Goal: Information Seeking & Learning: Find specific fact

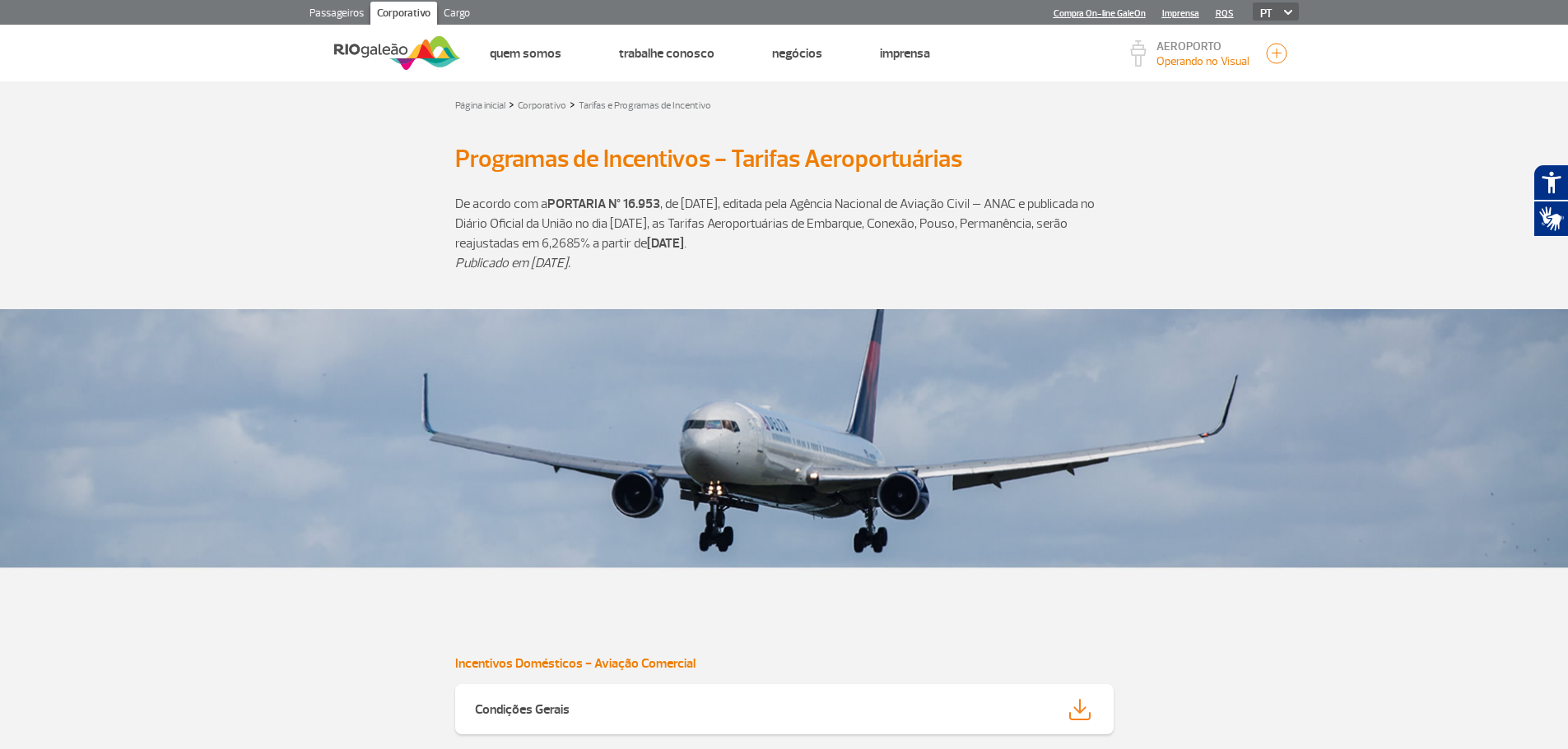
click at [460, 13] on link "Cargo" at bounding box center [456, 15] width 39 height 26
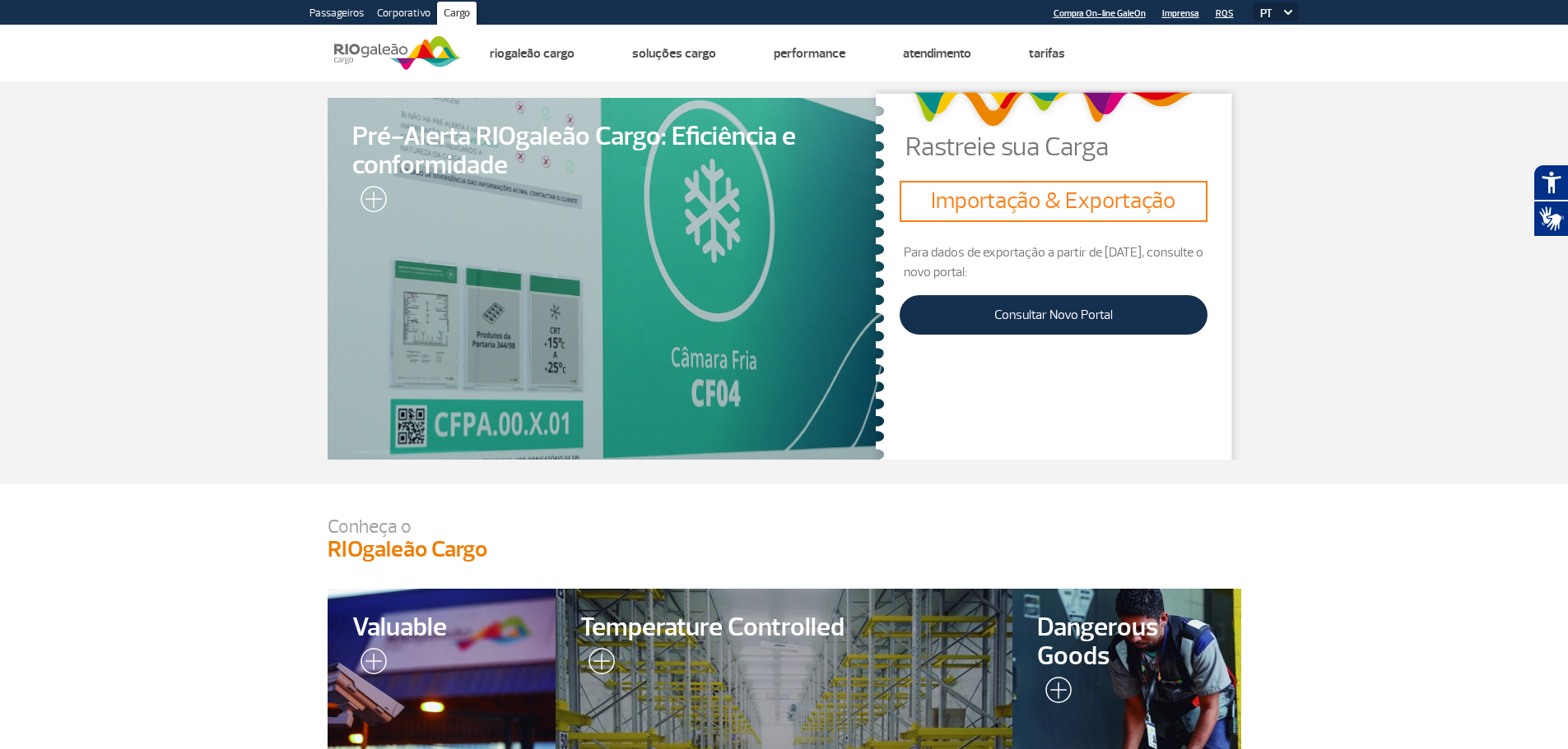
click at [588, 657] on img at bounding box center [598, 664] width 35 height 33
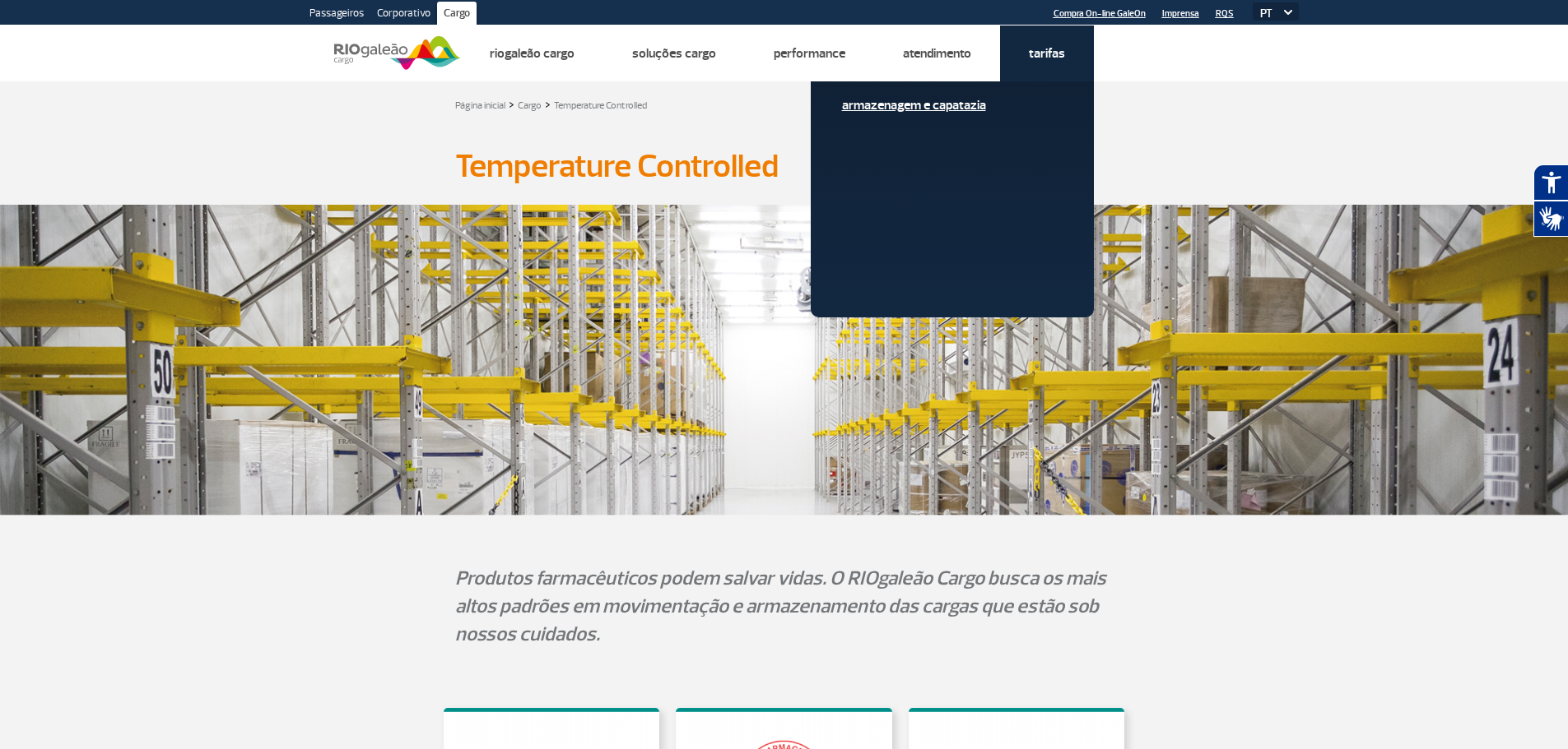
click at [976, 105] on link "Armazenagem e Capatazia" at bounding box center [952, 105] width 220 height 18
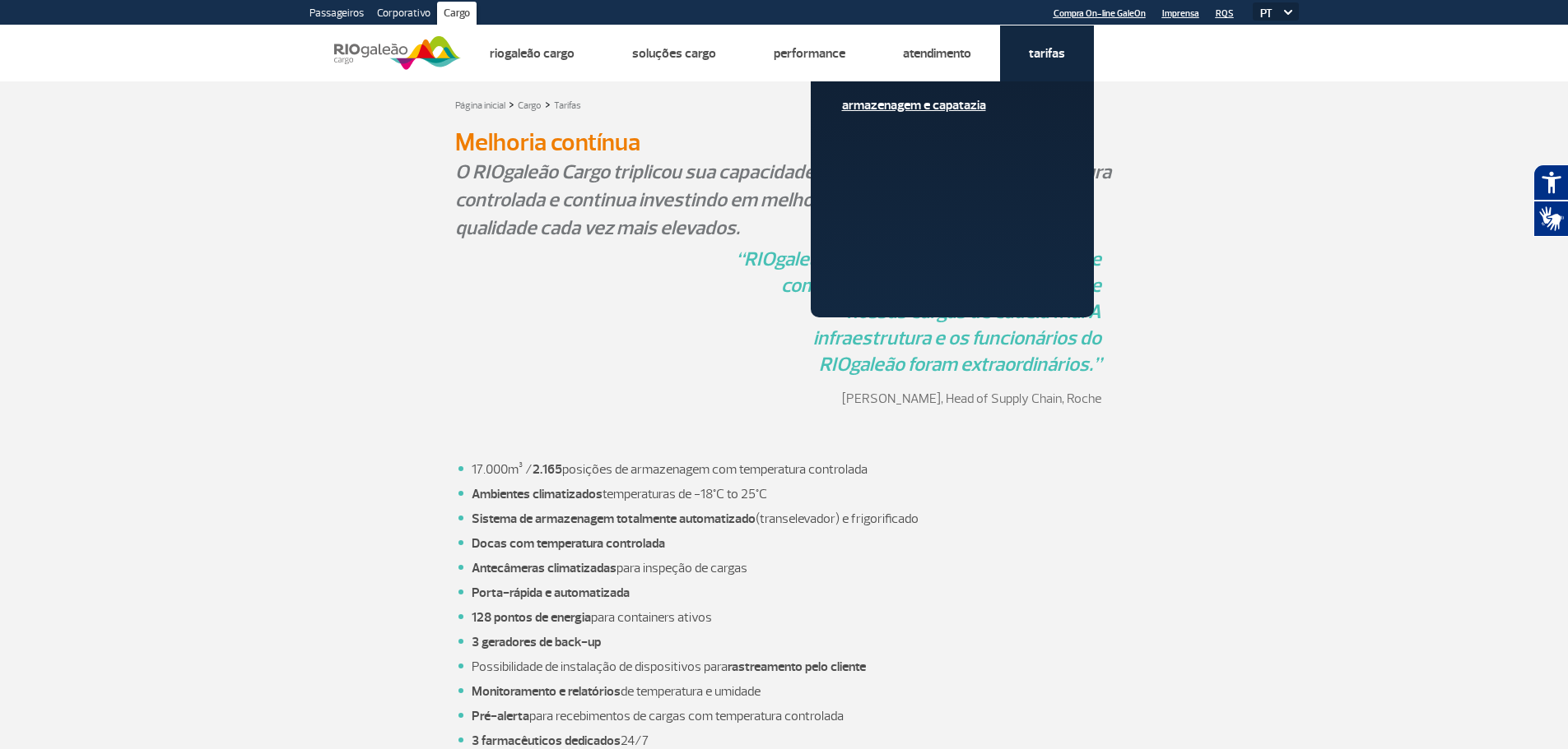
click at [976, 105] on link "Armazenagem e Capatazia" at bounding box center [952, 105] width 220 height 18
click at [930, 108] on link "Armazenagem e Capatazia" at bounding box center [952, 105] width 220 height 18
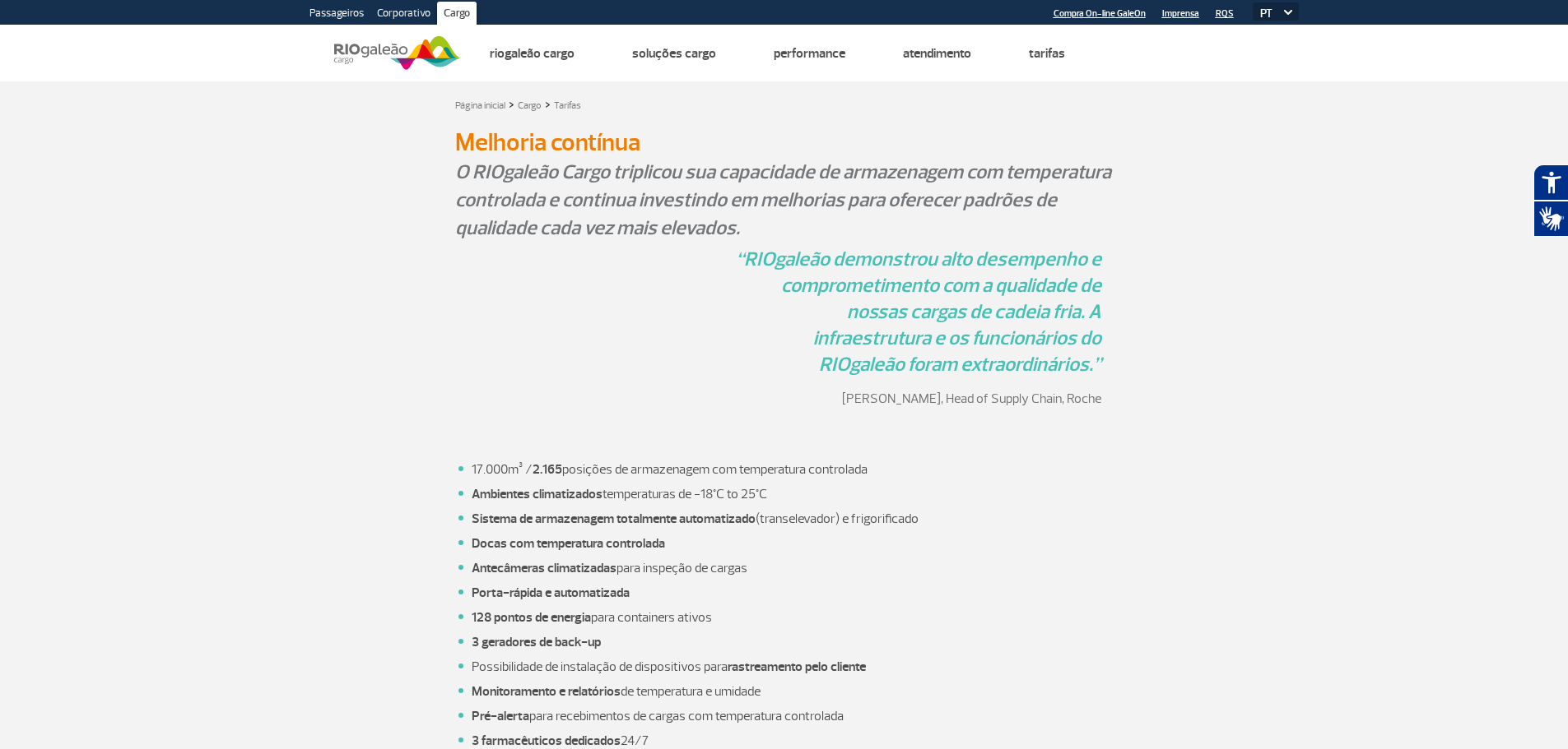
click at [737, 381] on div "“RIOgaleão demonstrou alto desempenho e comprometimento com a qualidade de noss…" at bounding box center [784, 334] width 658 height 175
click at [564, 105] on link "Tarifas" at bounding box center [568, 105] width 27 height 13
click at [485, 265] on div "“RIOgaleão demonstrou alto desempenho e comprometimento com a qualidade de noss…" at bounding box center [784, 334] width 658 height 175
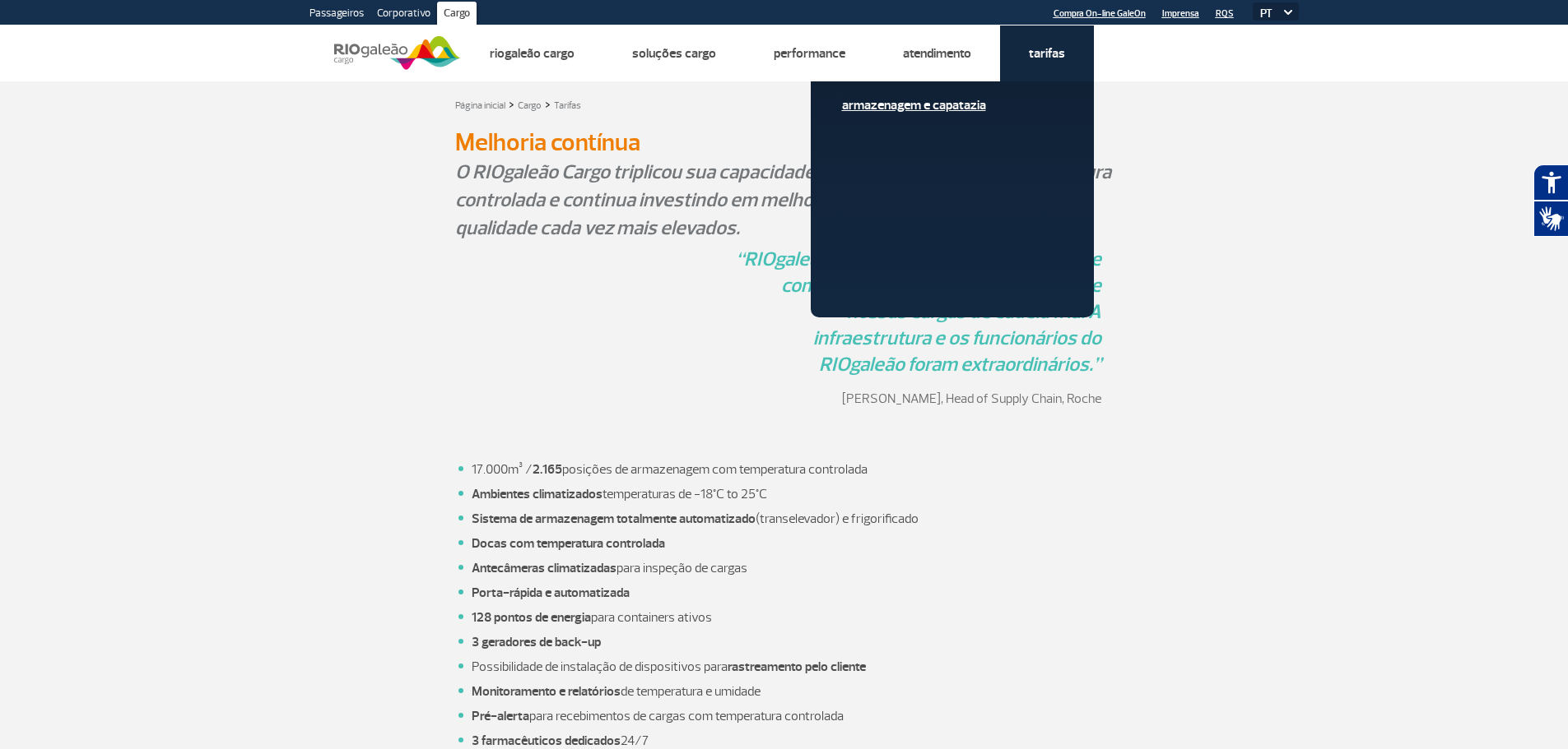
click at [952, 104] on link "Armazenagem e Capatazia" at bounding box center [952, 105] width 220 height 18
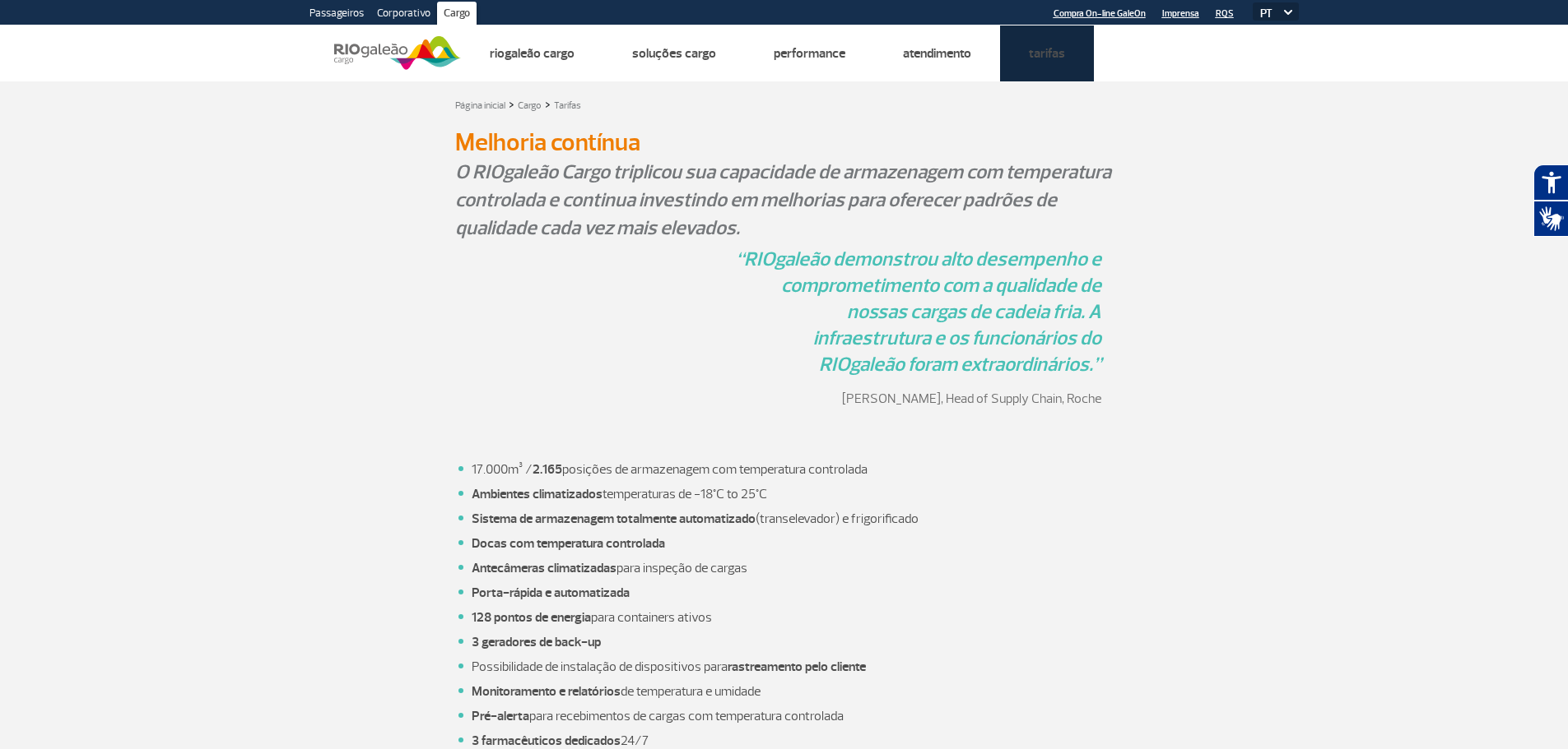
drag, startPoint x: 952, startPoint y: 104, endPoint x: 635, endPoint y: 144, distance: 319.5
click at [635, 144] on h2 "Melhoria contínua" at bounding box center [784, 142] width 658 height 30
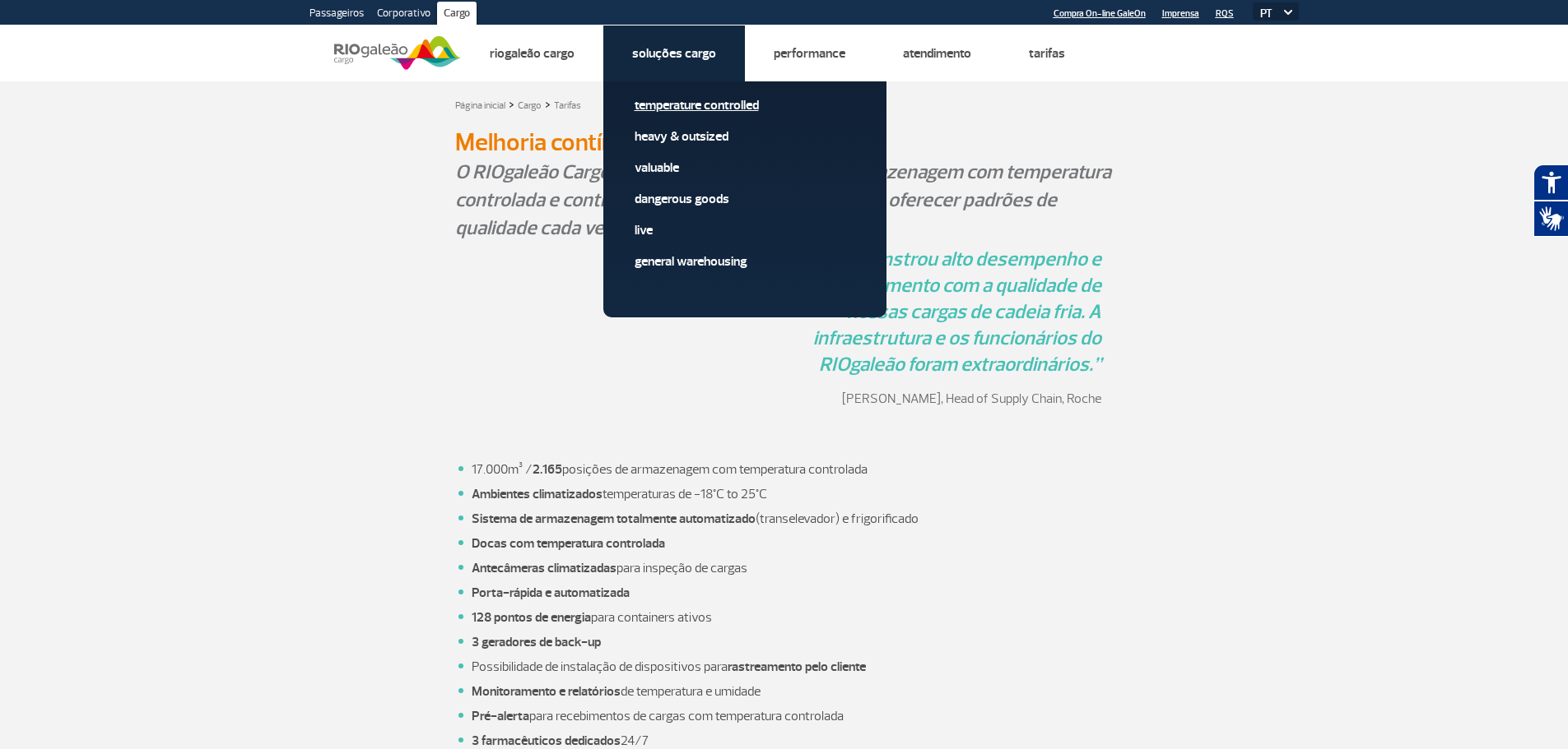
click at [691, 104] on link "Temperature Controlled" at bounding box center [745, 105] width 220 height 18
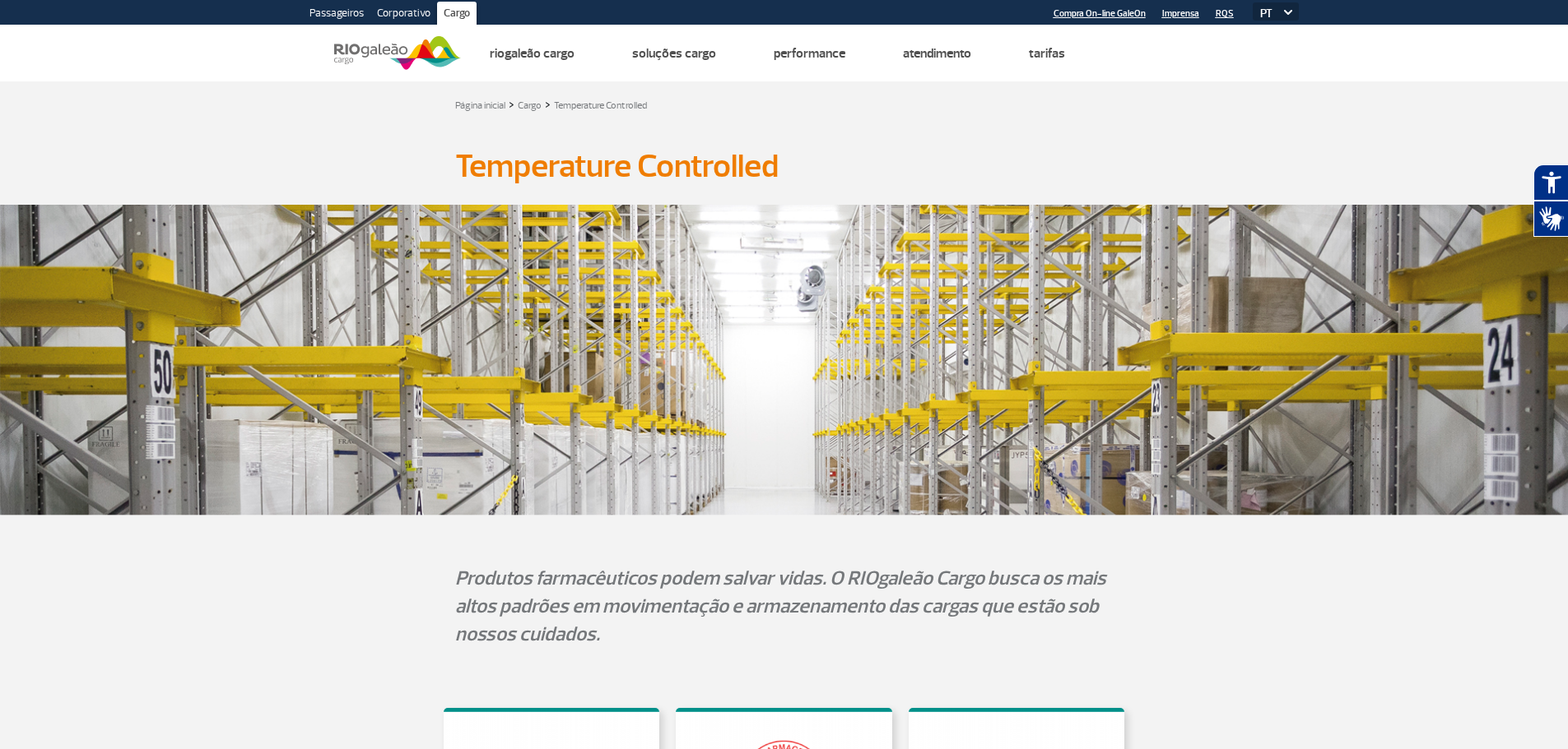
click at [538, 594] on p "Produtos farmacêuticos podem salvar vidas. O RIOgaleão Cargo busca os mais alto…" at bounding box center [784, 606] width 658 height 84
click at [1261, 624] on section "Produtos farmacêuticos podem salvar vidas. O RIOgaleão Cargo busca os mais alto…" at bounding box center [784, 608] width 1568 height 88
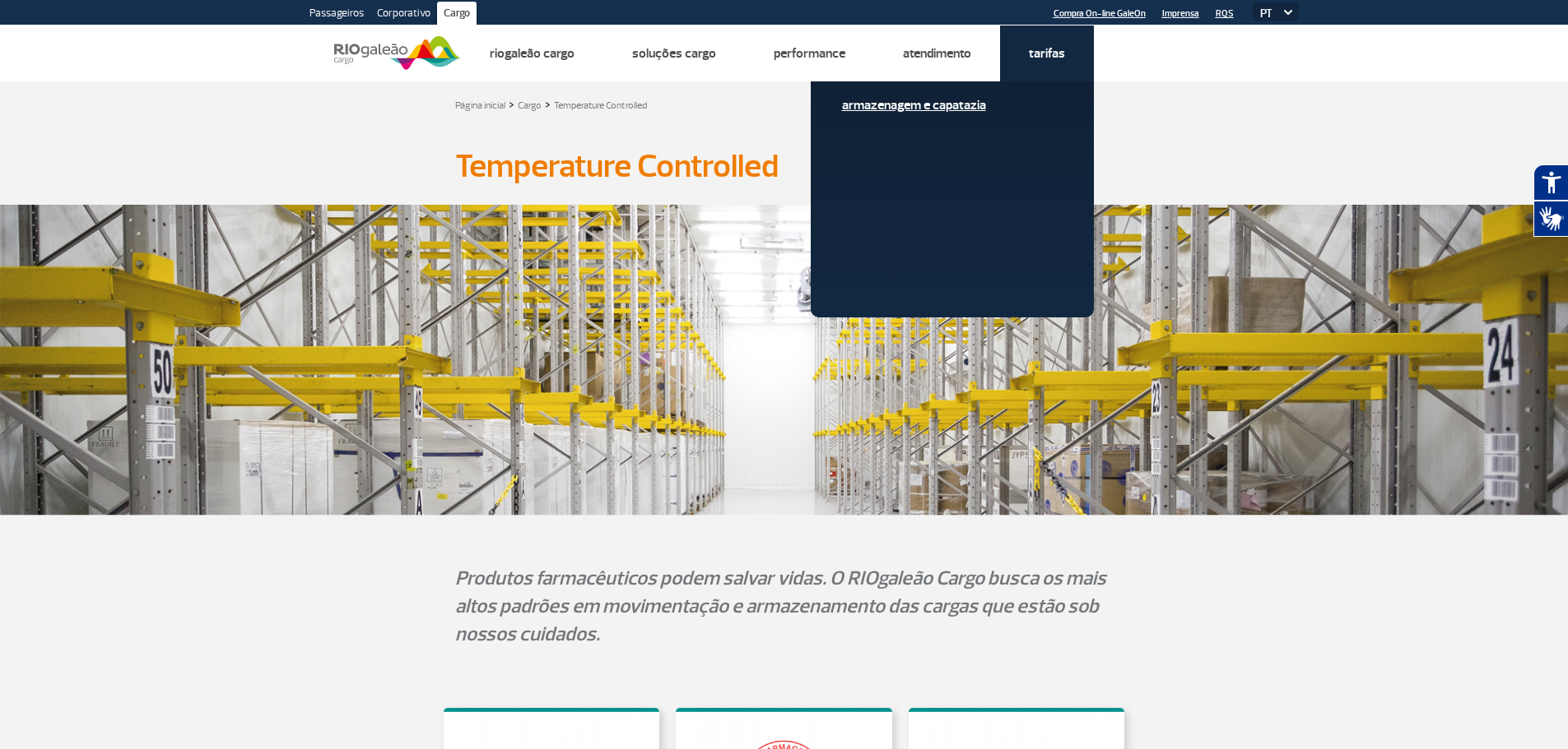
click at [958, 108] on link "Armazenagem e Capatazia" at bounding box center [952, 105] width 220 height 18
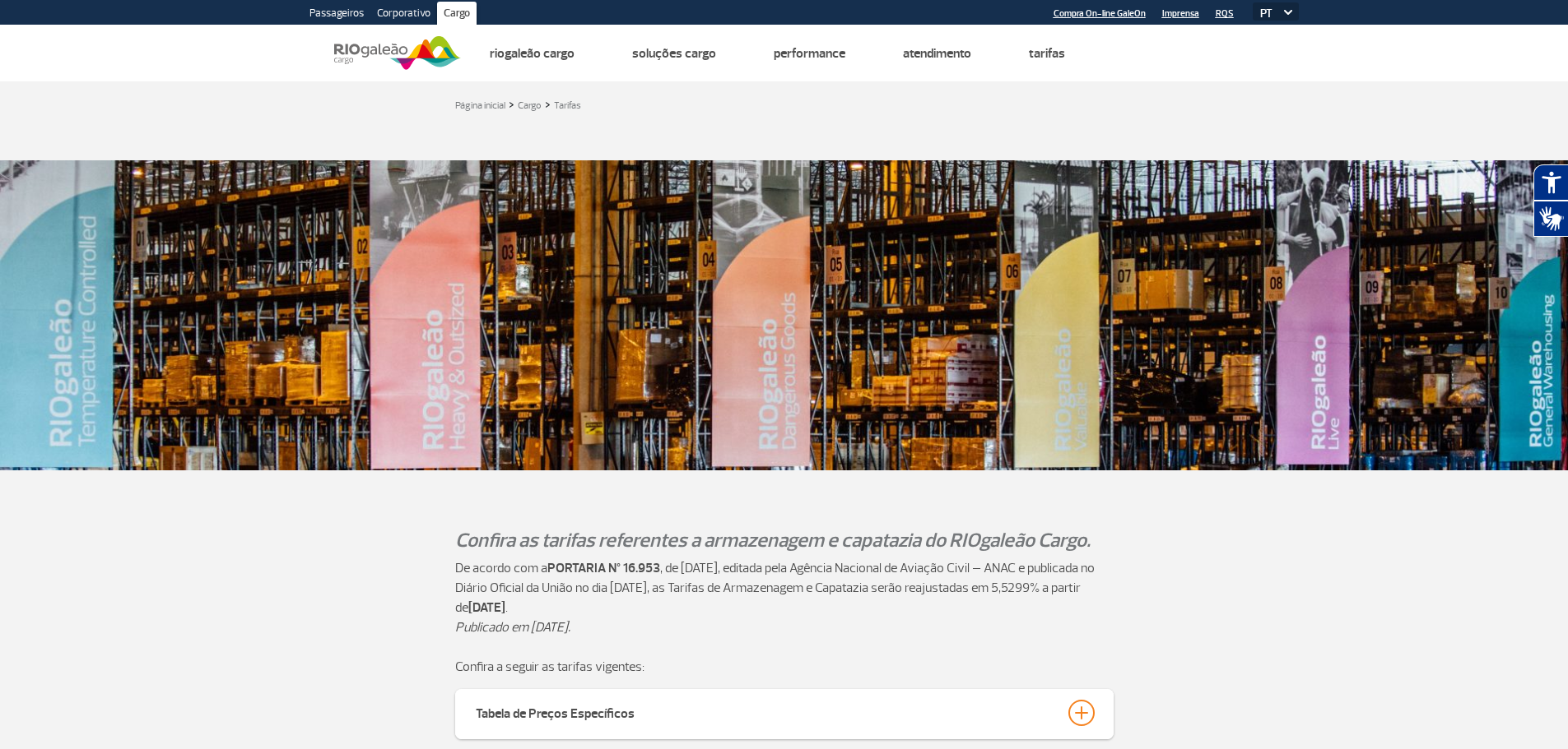
click at [375, 652] on div "De acordo com a PORTARIA Nº 16.953 , de 09 de maio de 2025, editada pela Agênci…" at bounding box center [784, 617] width 913 height 118
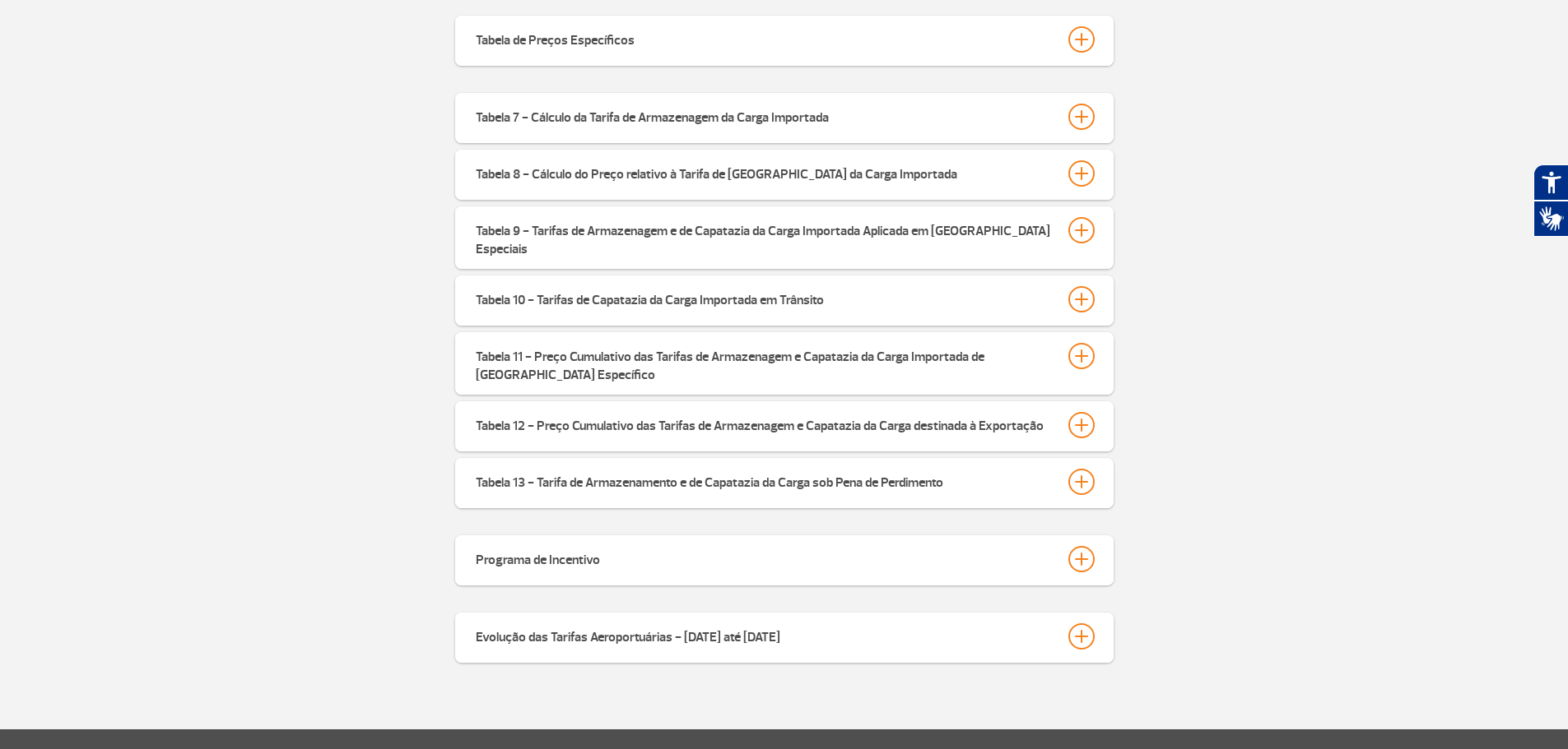
scroll to position [608, 0]
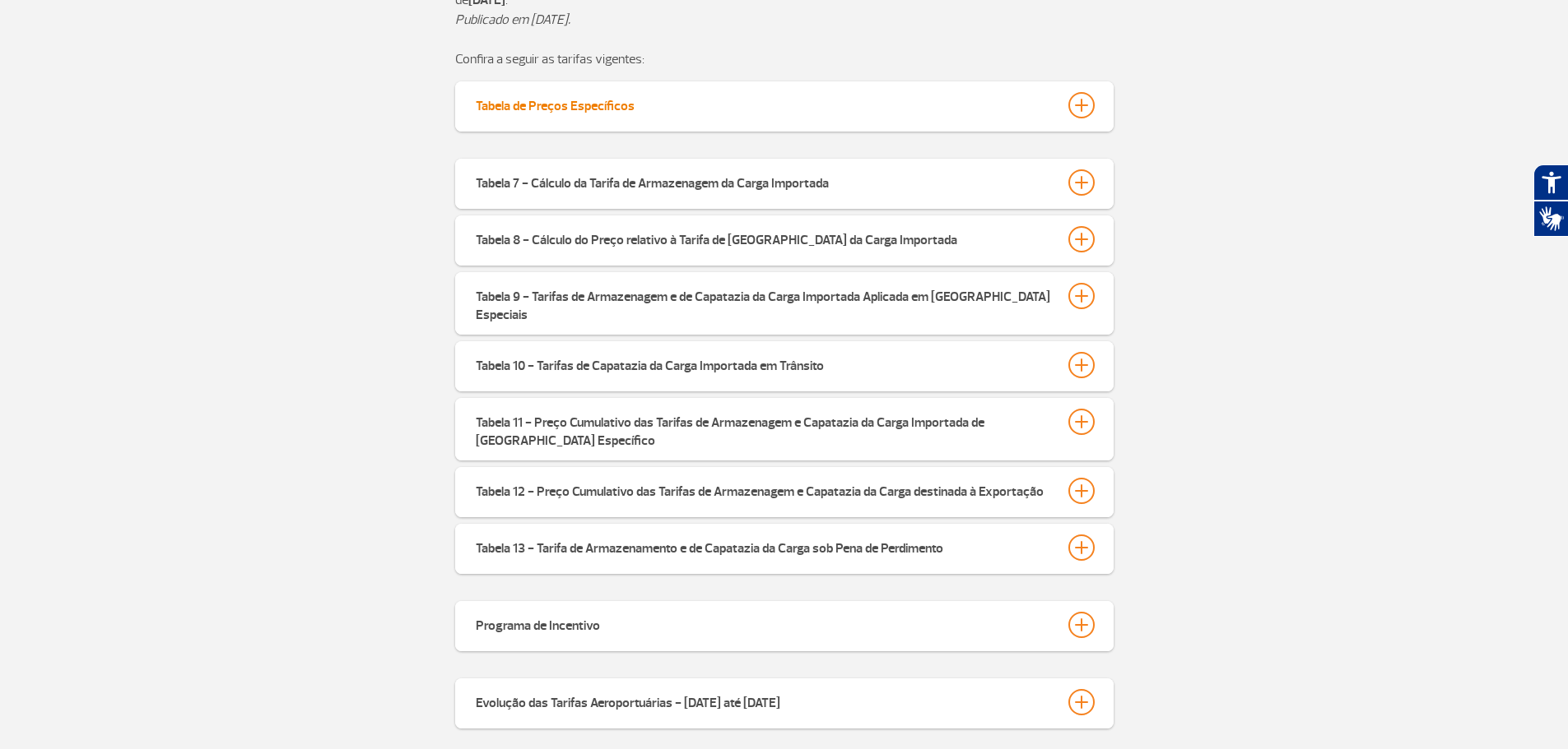
click at [867, 116] on button "Tabela de Preços Específicos" at bounding box center [784, 105] width 618 height 28
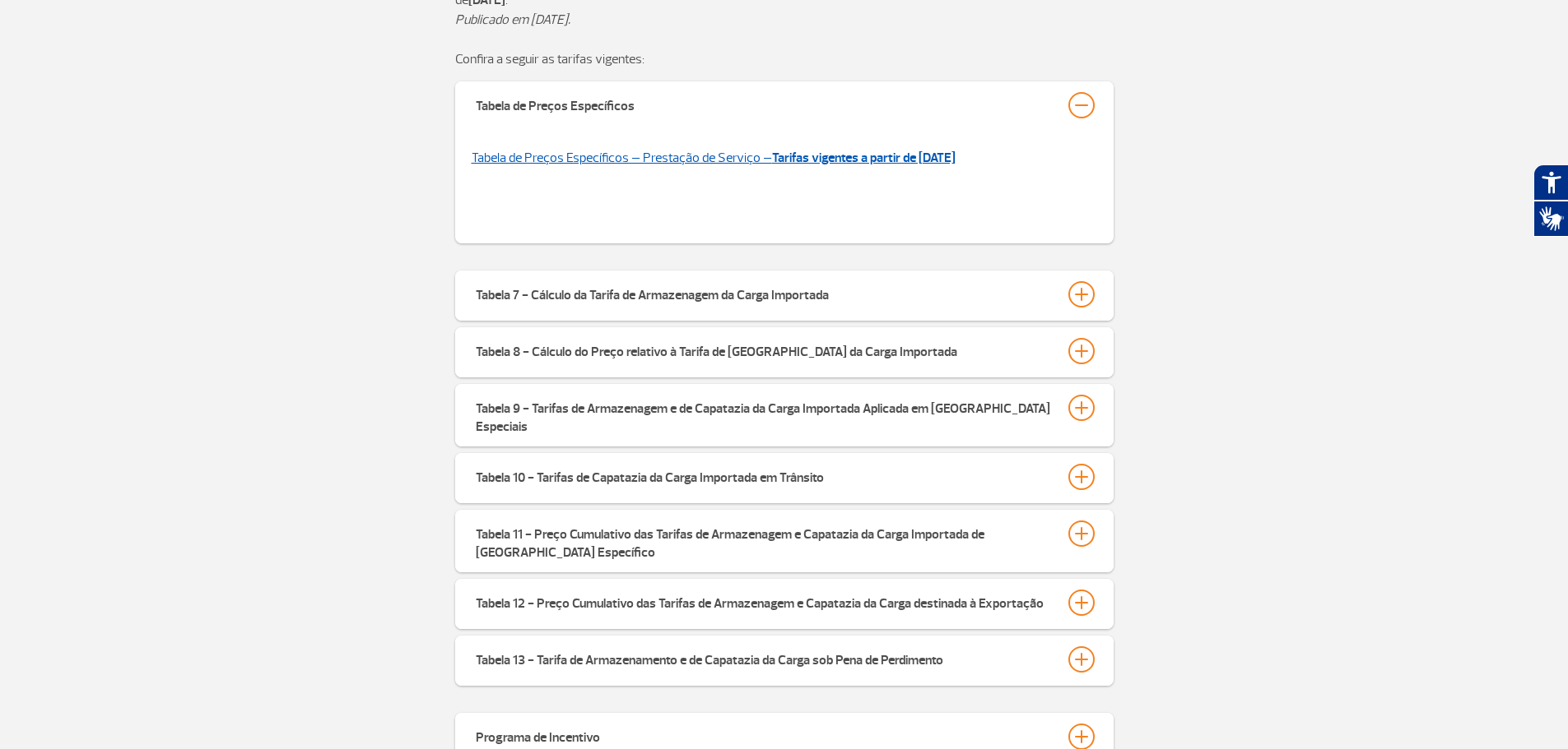
click at [829, 163] on strong "Tarifas vigentes a partir de 02/01/2025" at bounding box center [864, 158] width 184 height 16
